Goal: Information Seeking & Learning: Learn about a topic

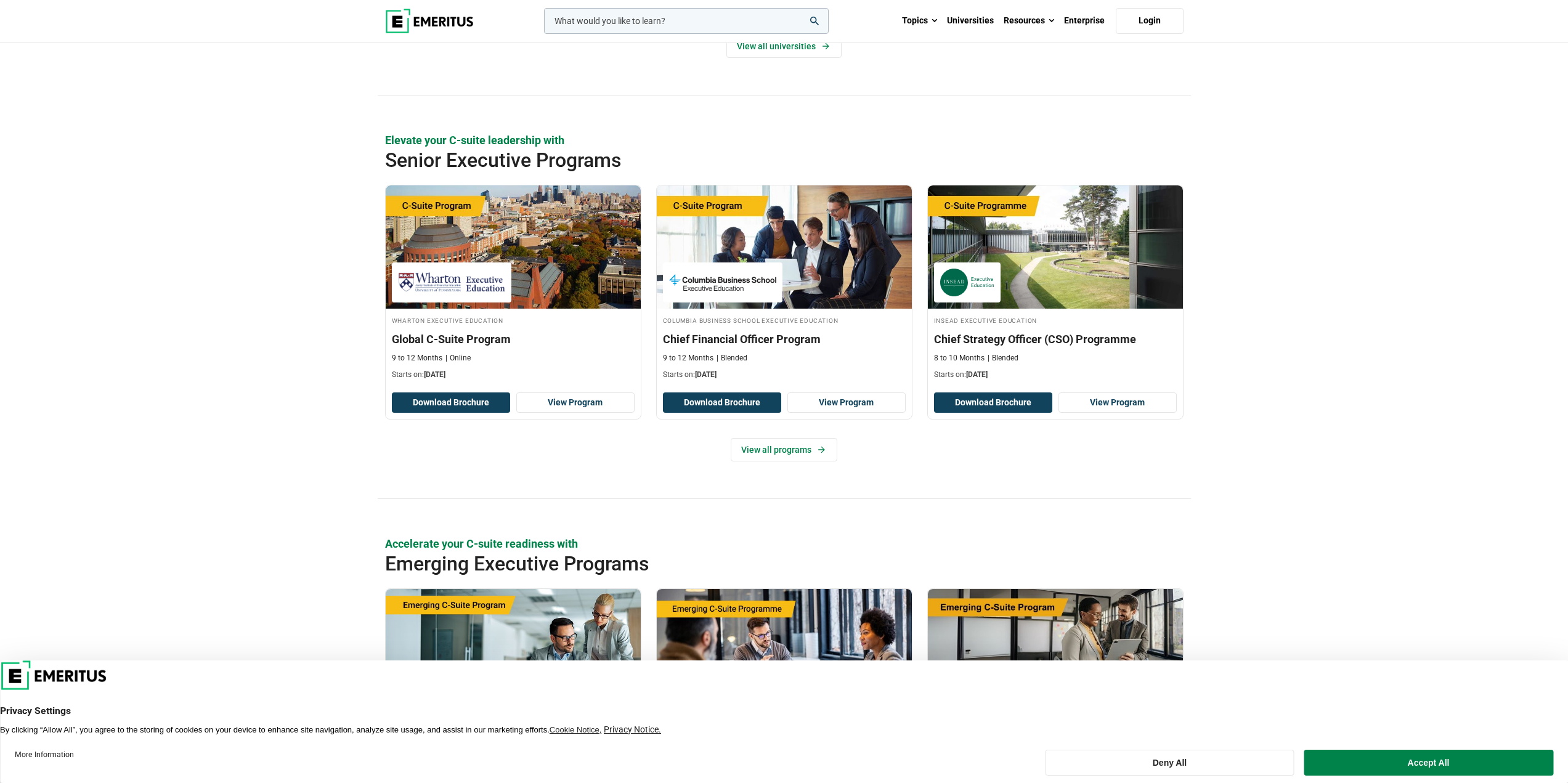
scroll to position [369, 0]
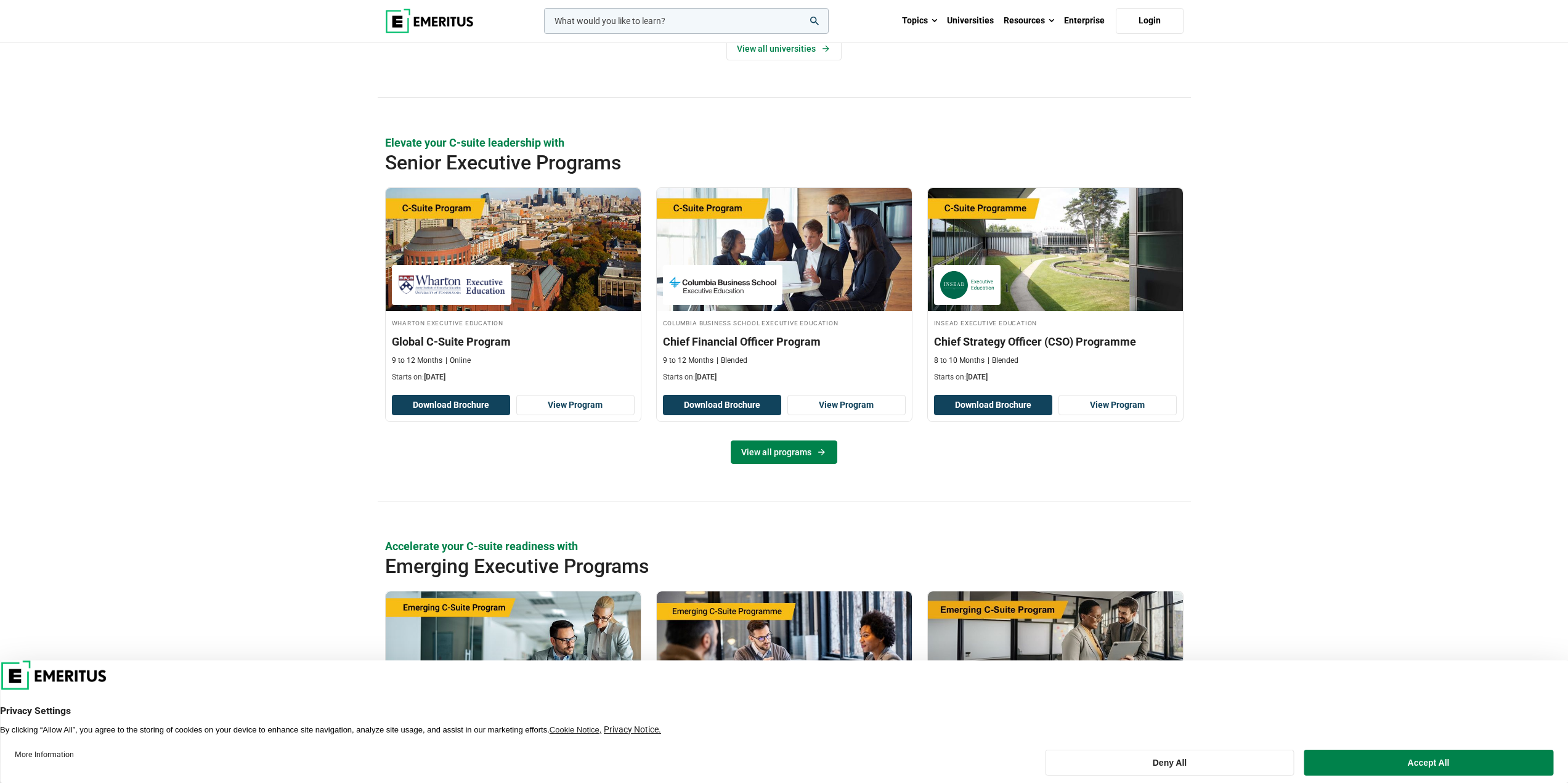
click at [778, 453] on link "View all programs" at bounding box center [784, 452] width 107 height 24
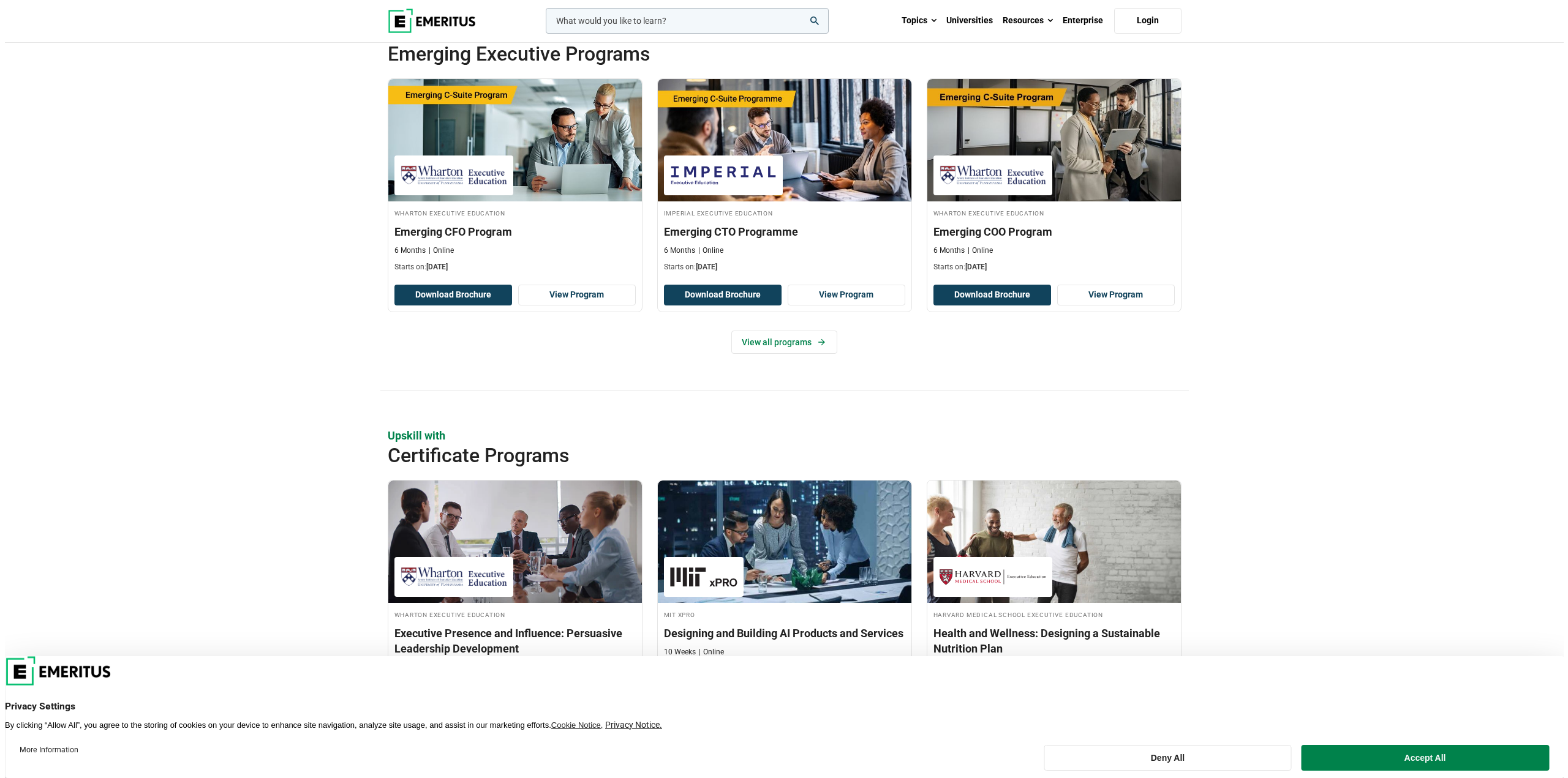
scroll to position [857, 0]
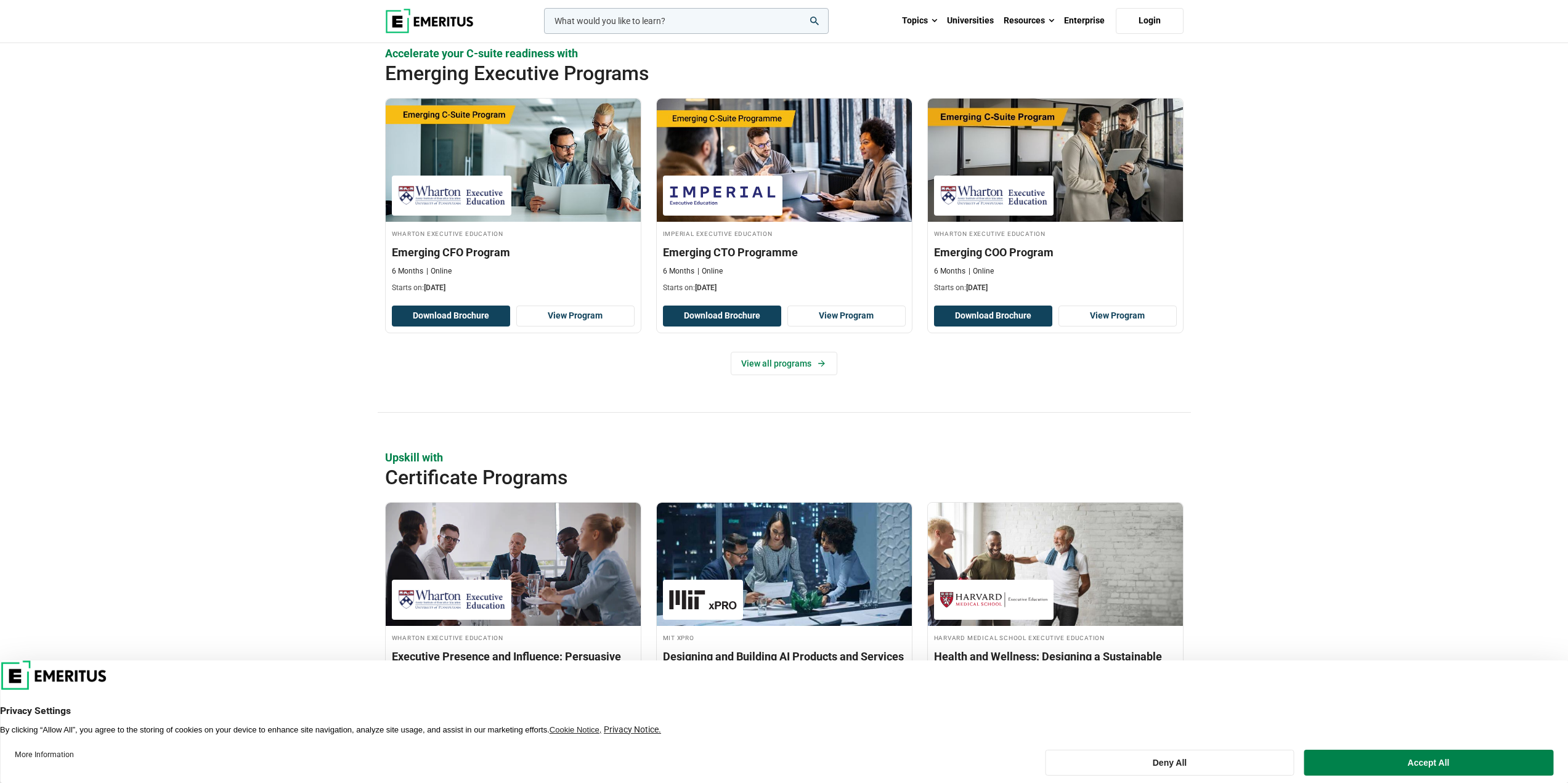
click at [676, 23] on input "woocommerce-product-search-field-0" at bounding box center [687, 21] width 285 height 26
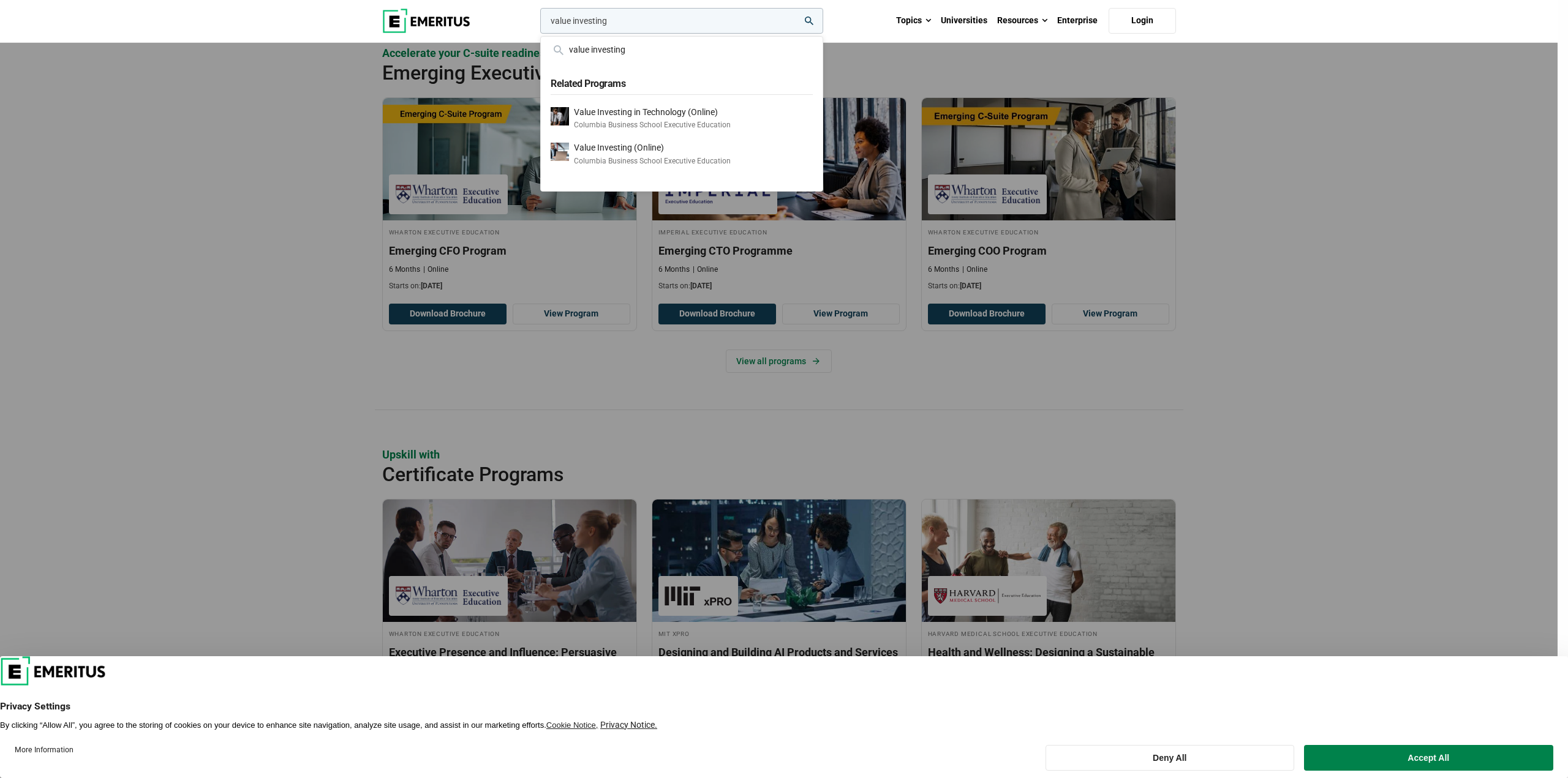
type input "value investing"
click at [538, 24] on button "search" at bounding box center [538, 24] width 0 height 0
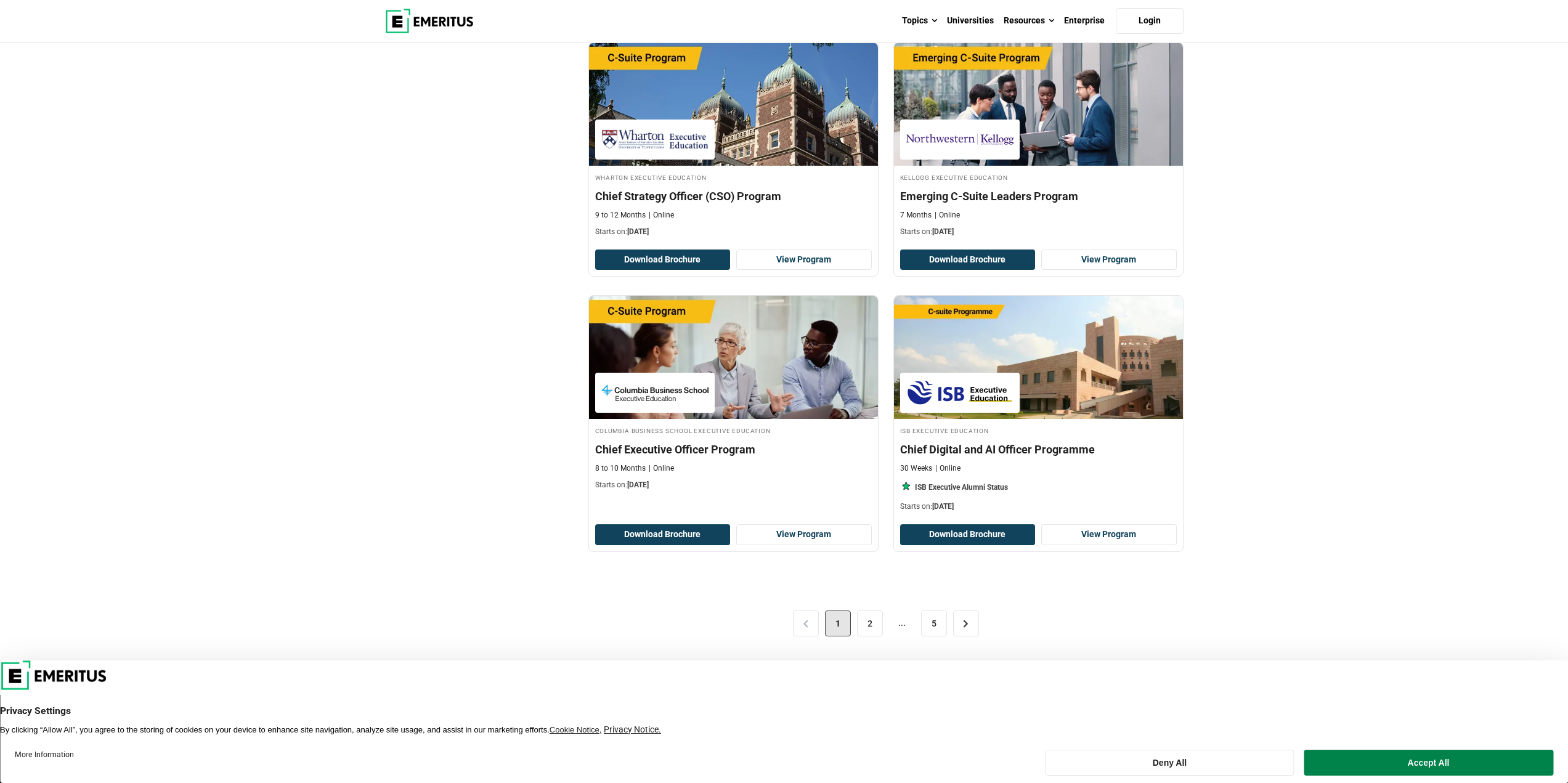
scroll to position [2340, 0]
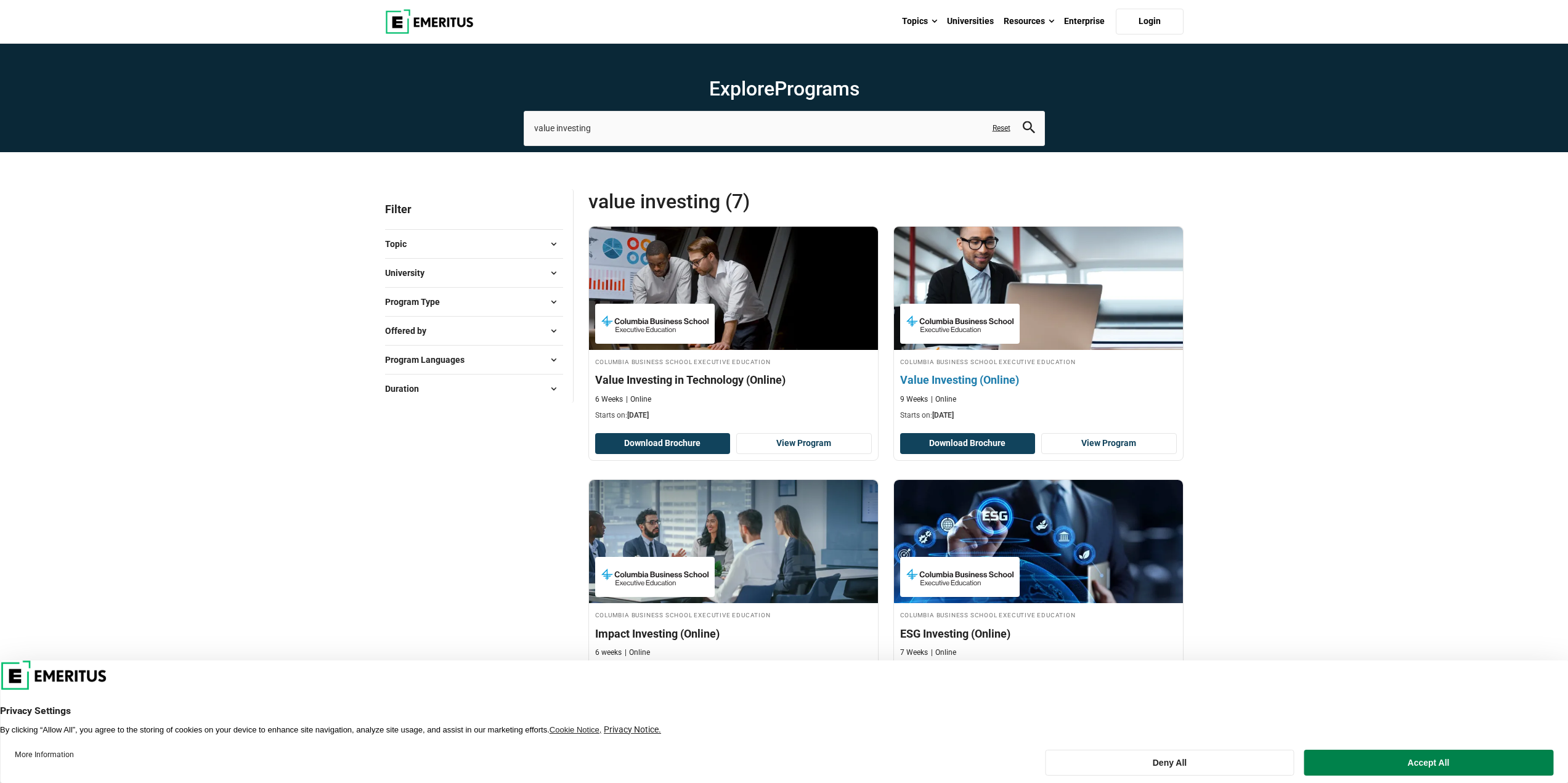
click at [960, 376] on h4 "Value Investing (Online)" at bounding box center [1039, 379] width 277 height 15
